Goal: Task Accomplishment & Management: Use online tool/utility

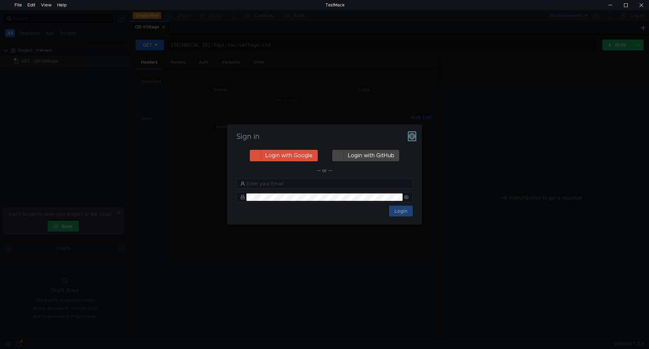
click at [409, 133] on button "button" at bounding box center [412, 136] width 7 height 8
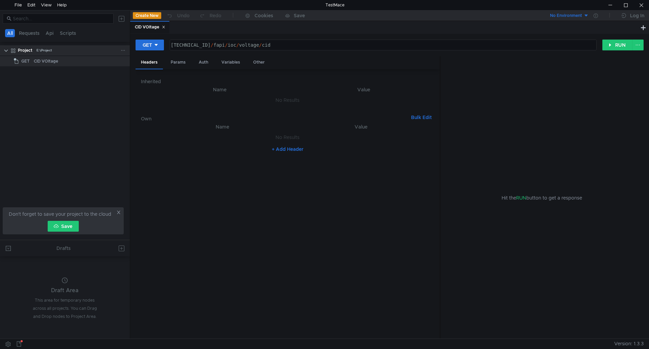
click at [9, 53] on div "Project E:\Project" at bounding box center [69, 50] width 121 height 10
click at [8, 53] on clr-icon at bounding box center [5, 50] width 5 height 5
click at [22, 50] on div "Project" at bounding box center [25, 50] width 15 height 10
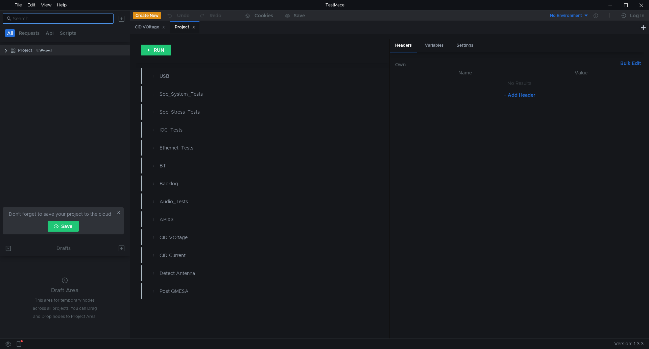
click at [49, 19] on input at bounding box center [61, 18] width 97 height 7
click at [63, 71] on div "USB Port Device Mode" at bounding box center [59, 72] width 45 height 10
click at [14, 17] on input "usb dev" at bounding box center [61, 18] width 97 height 7
drag, startPoint x: 65, startPoint y: 20, endPoint x: 21, endPoint y: 21, distance: 43.3
click at [21, 21] on input "get usb dev" at bounding box center [61, 18] width 97 height 7
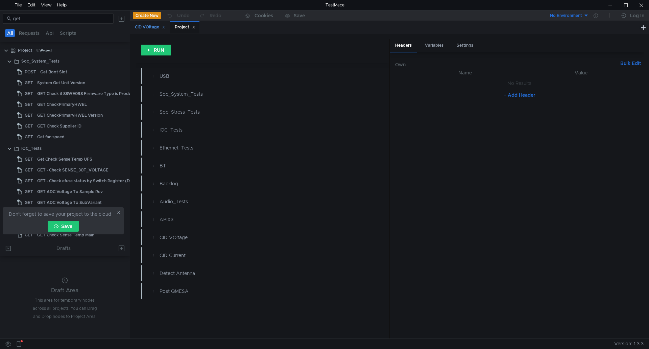
click at [165, 26] on icon at bounding box center [163, 26] width 3 height 3
click at [155, 26] on icon at bounding box center [153, 26] width 3 height 3
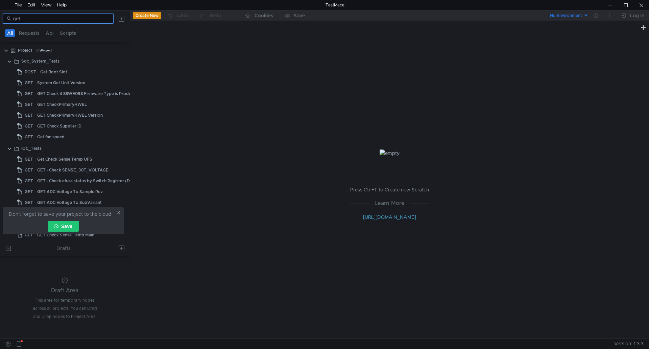
click at [39, 20] on input "get" at bounding box center [61, 18] width 97 height 7
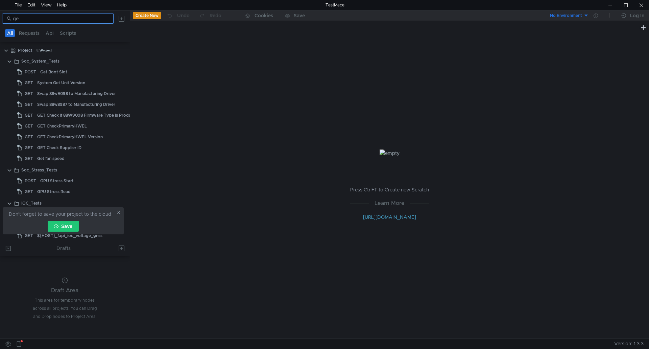
type input "g"
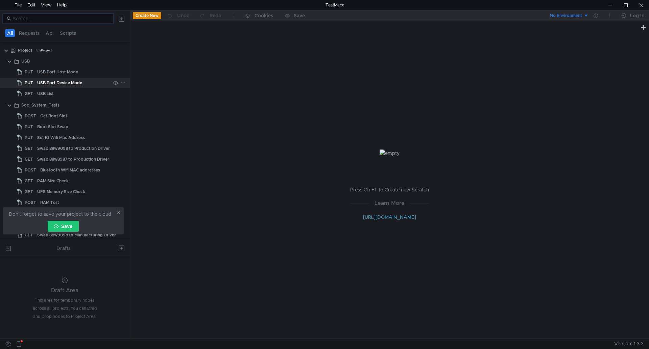
click at [92, 82] on div "USB Port Device Mode" at bounding box center [73, 83] width 73 height 10
click at [87, 82] on div "USB Port Device Mode" at bounding box center [73, 83] width 73 height 10
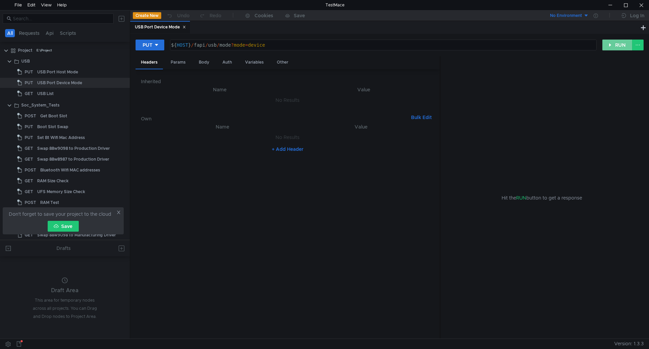
click at [610, 47] on button "RUN" at bounding box center [618, 45] width 30 height 11
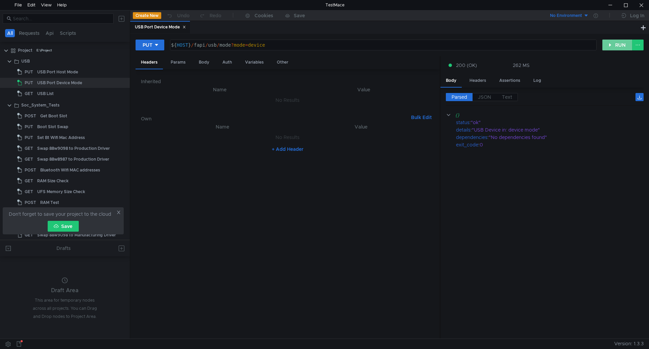
click at [620, 46] on button "RUN" at bounding box center [618, 45] width 30 height 11
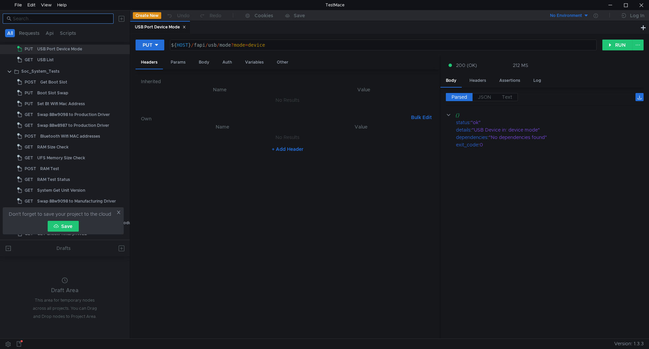
click at [35, 20] on input at bounding box center [61, 18] width 97 height 7
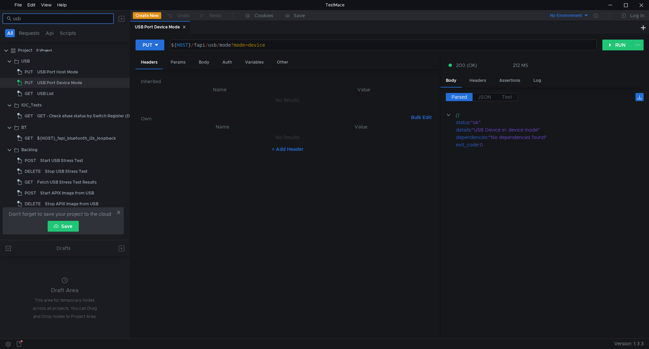
scroll to position [0, 0]
type input "u"
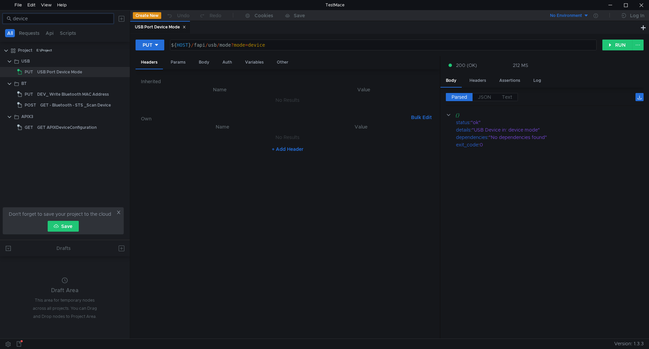
type input "device"
drag, startPoint x: 43, startPoint y: 20, endPoint x: 0, endPoint y: 19, distance: 43.0
click at [0, 19] on div "device" at bounding box center [65, 18] width 130 height 16
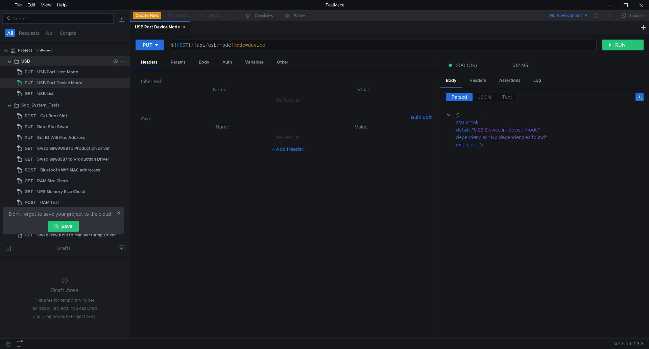
click at [23, 60] on div "USB" at bounding box center [25, 61] width 8 height 10
click at [10, 59] on clr-icon at bounding box center [9, 61] width 5 height 5
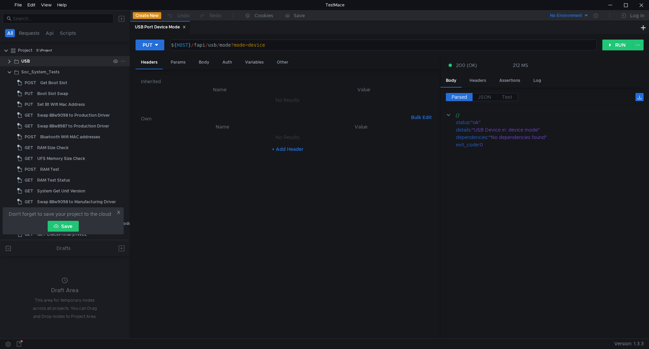
click at [10, 59] on clr-icon at bounding box center [9, 61] width 5 height 5
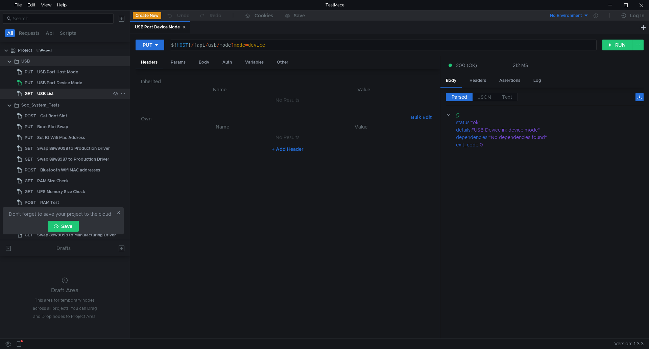
click at [58, 97] on div "USB List" at bounding box center [73, 94] width 73 height 10
click at [67, 91] on div "USB List" at bounding box center [73, 94] width 73 height 10
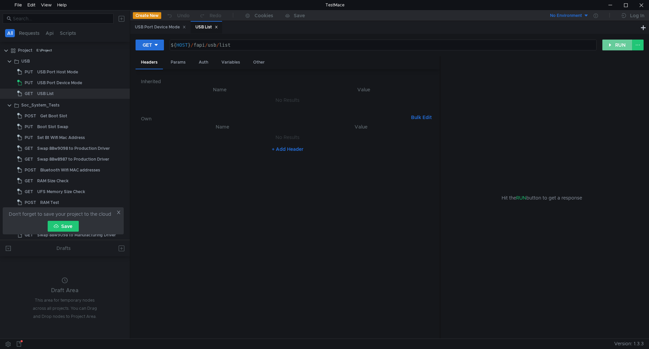
click at [619, 48] on button "RUN" at bounding box center [618, 45] width 30 height 11
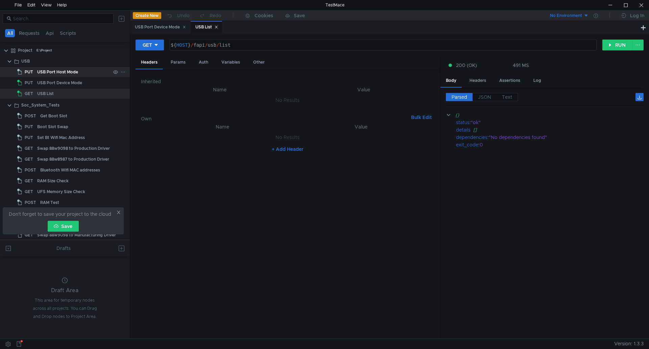
click at [77, 73] on div "USB Port Host Mode" at bounding box center [57, 72] width 41 height 10
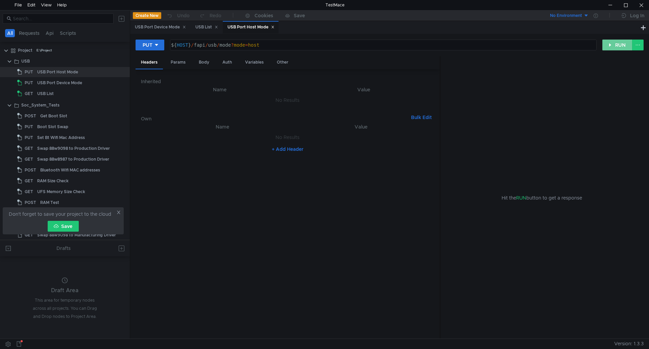
click at [613, 40] on button "RUN" at bounding box center [618, 45] width 30 height 11
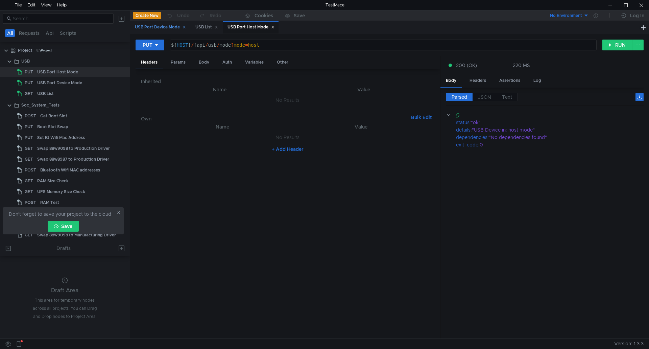
click at [188, 25] on div "USB Port Device Mode" at bounding box center [160, 27] width 60 height 13
click at [182, 26] on div "USB Port Device Mode" at bounding box center [160, 27] width 51 height 7
click at [186, 27] on icon at bounding box center [184, 26] width 3 height 3
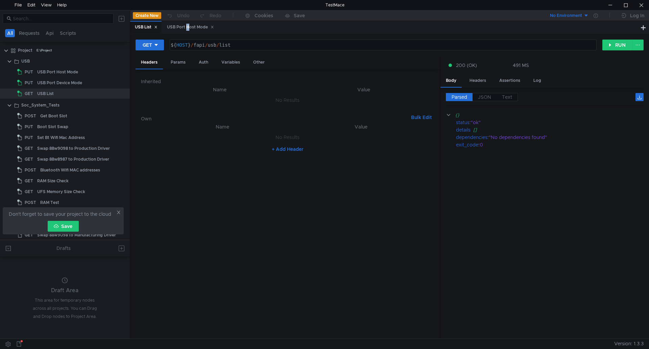
click at [186, 27] on div "USB Port Host Mode" at bounding box center [190, 27] width 47 height 7
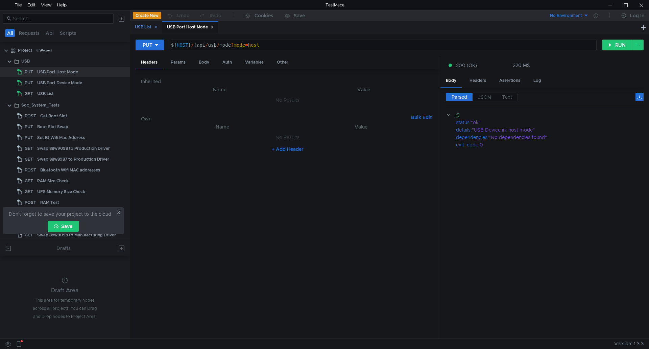
click at [155, 27] on icon at bounding box center [155, 26] width 3 height 3
click at [182, 26] on icon at bounding box center [180, 26] width 3 height 3
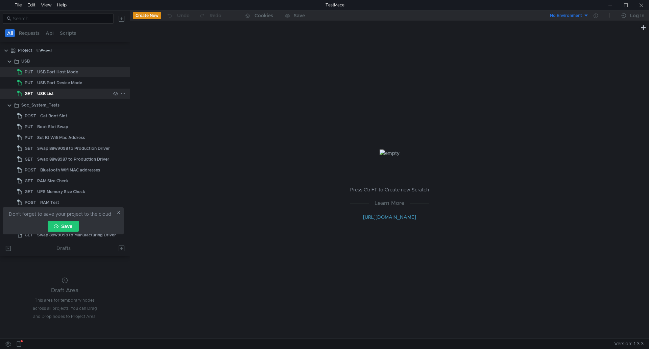
click at [61, 95] on div "USB List" at bounding box center [73, 94] width 73 height 10
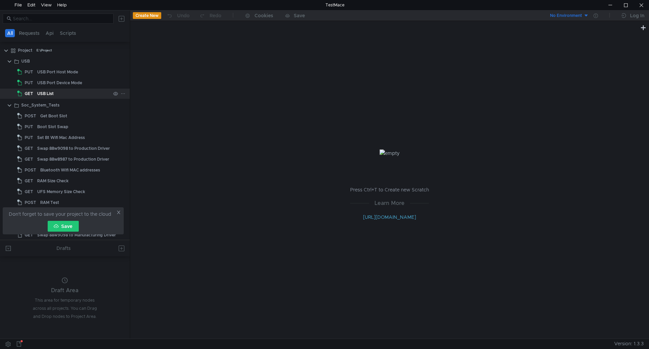
click at [61, 95] on div "USB List" at bounding box center [73, 94] width 73 height 10
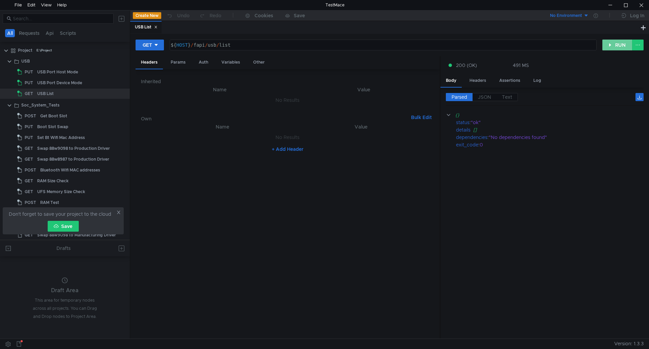
click at [615, 45] on button "RUN" at bounding box center [618, 45] width 30 height 11
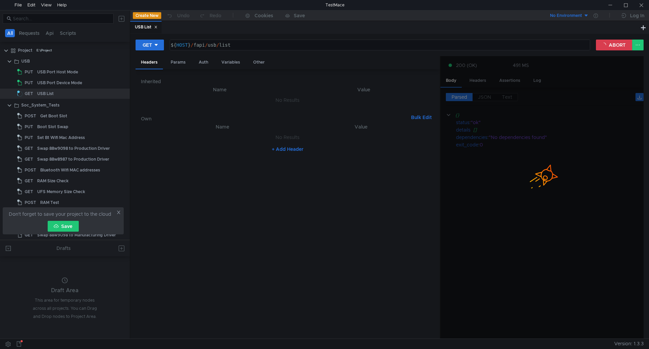
click at [274, 297] on nz-table "Name Value No Results + Add Header" at bounding box center [287, 228] width 293 height 211
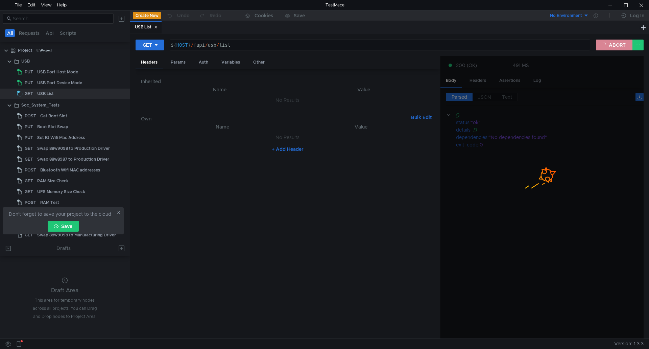
click at [611, 45] on button "ABORT" at bounding box center [614, 45] width 37 height 11
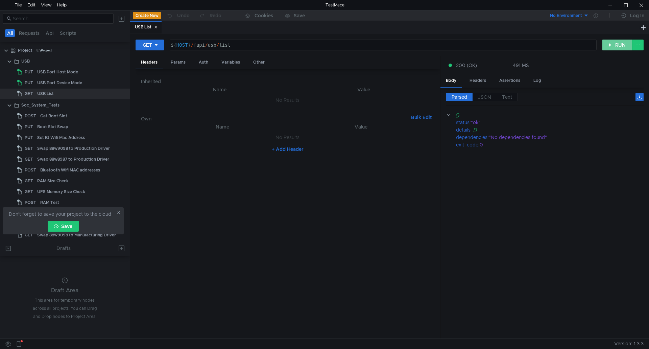
click at [616, 45] on button "RUN" at bounding box center [618, 45] width 30 height 11
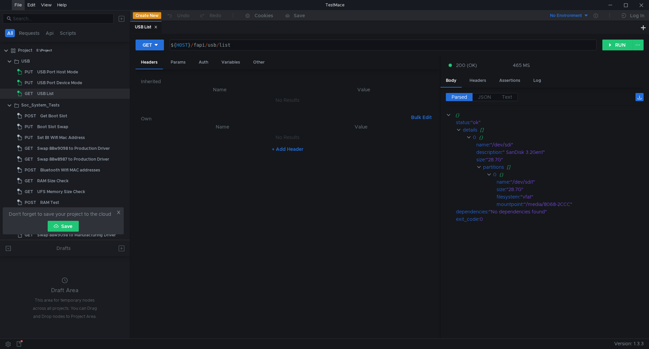
click at [19, 6] on div "File" at bounding box center [18, 5] width 7 height 10
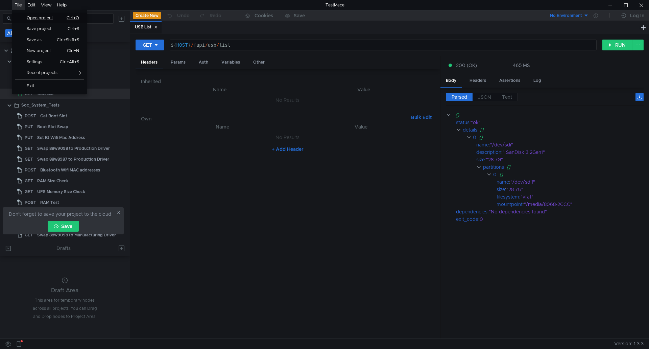
click at [48, 19] on span "Open project" at bounding box center [42, 18] width 39 height 4
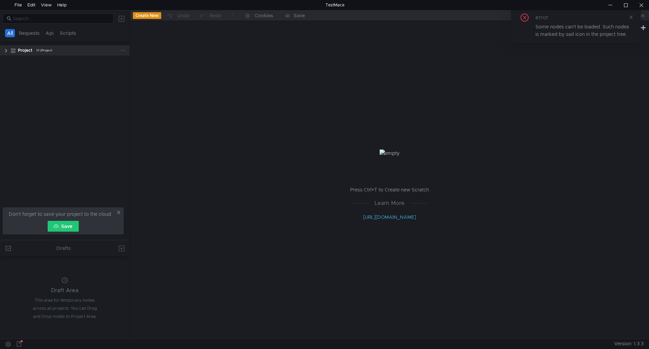
click at [10, 50] on div "Project H:\Project" at bounding box center [69, 50] width 121 height 10
click at [5, 51] on clr-icon at bounding box center [5, 50] width 5 height 5
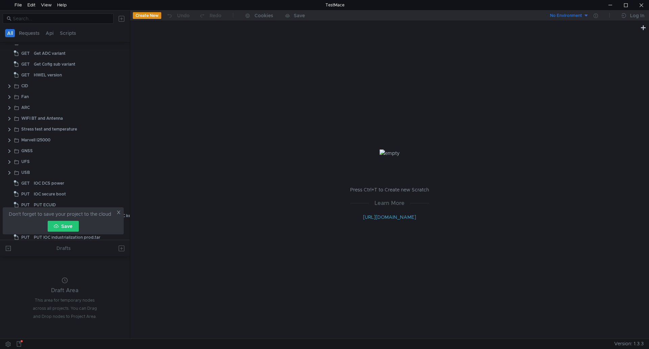
scroll to position [203, 0]
click at [21, 162] on app-tree-icon at bounding box center [17, 162] width 7 height 10
click at [11, 163] on clr-icon at bounding box center [9, 162] width 5 height 5
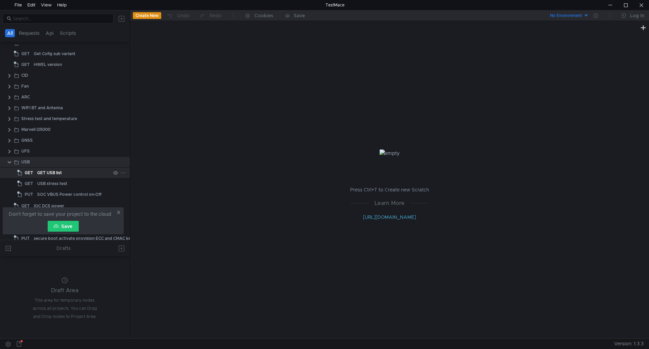
click at [70, 170] on div "GET USB list" at bounding box center [73, 173] width 73 height 10
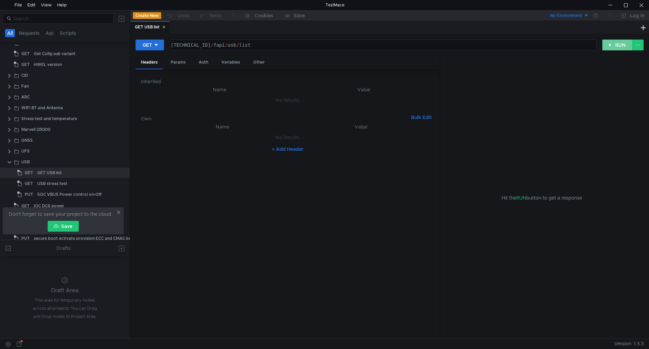
click at [611, 49] on button "RUN" at bounding box center [618, 45] width 30 height 11
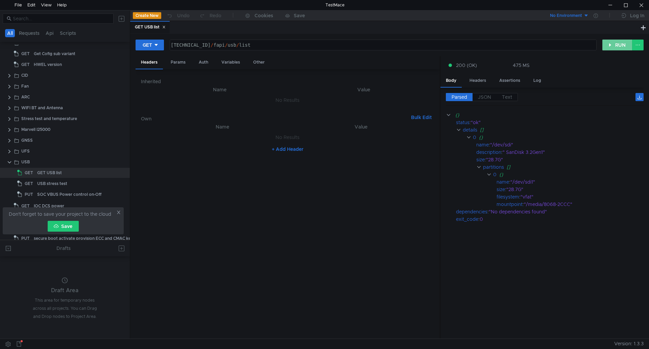
click at [615, 47] on button "RUN" at bounding box center [618, 45] width 30 height 11
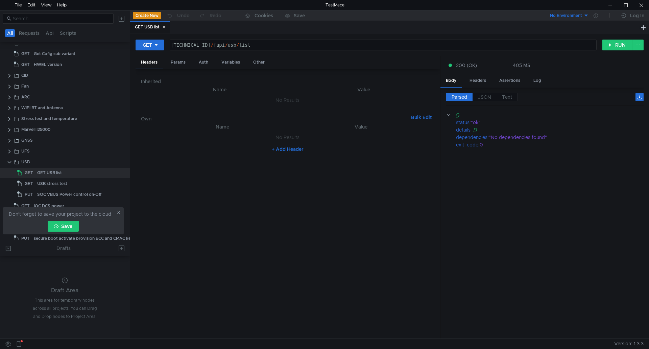
type textarea "[TECHNICAL_ID]/fapi/usb/list"
click at [198, 43] on div "[TECHNICAL_ID] / fapi / usb / list" at bounding box center [382, 50] width 426 height 16
drag, startPoint x: 491, startPoint y: 138, endPoint x: 499, endPoint y: 138, distance: 7.4
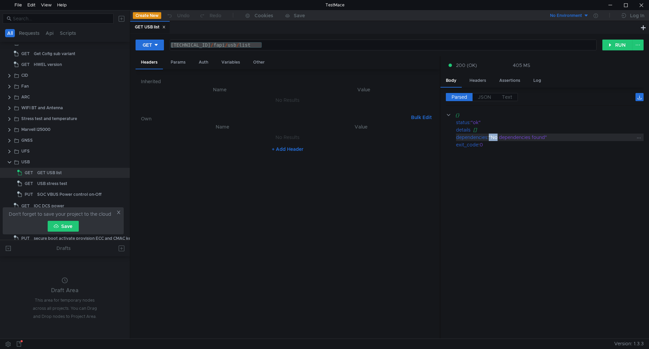
click at [499, 138] on div ""No dependencies found"" at bounding box center [562, 137] width 147 height 7
click at [494, 137] on div ""No dependencies found"" at bounding box center [562, 137] width 147 height 7
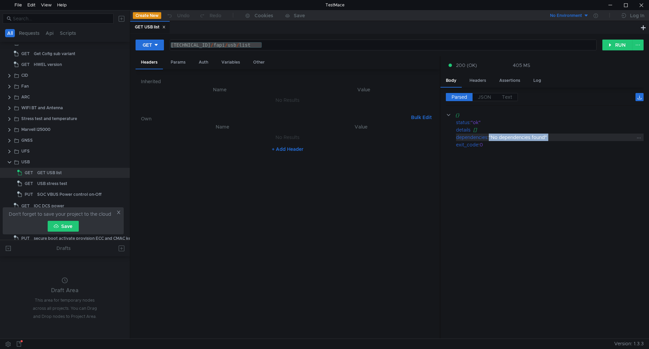
copy div ""No dependencies found""
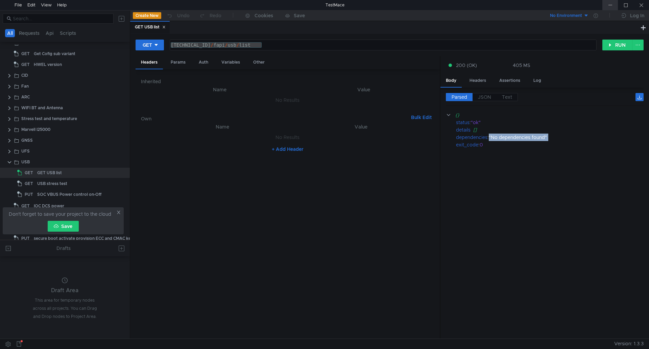
click at [614, 8] on div at bounding box center [611, 5] width 16 height 10
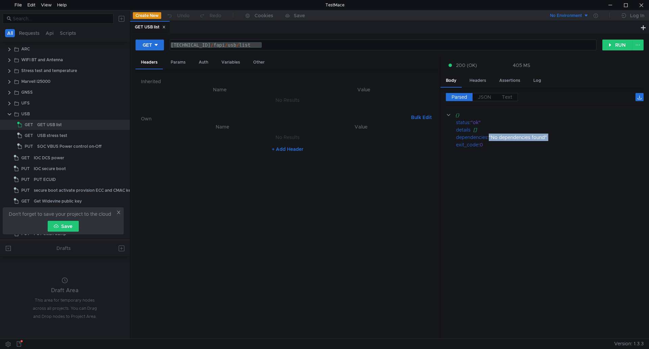
scroll to position [251, 0]
click at [614, 7] on div at bounding box center [611, 5] width 16 height 10
